Goal: Check status: Check status

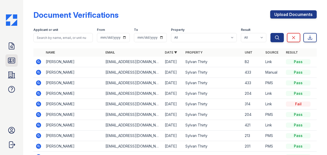
click at [10, 60] on icon at bounding box center [11, 60] width 7 height 5
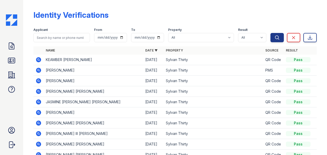
click at [38, 58] on icon at bounding box center [38, 59] width 5 height 5
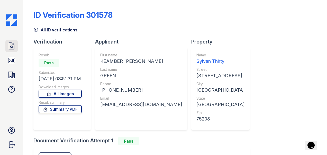
click at [11, 43] on icon at bounding box center [11, 46] width 5 height 6
